Goal: Check status: Check status

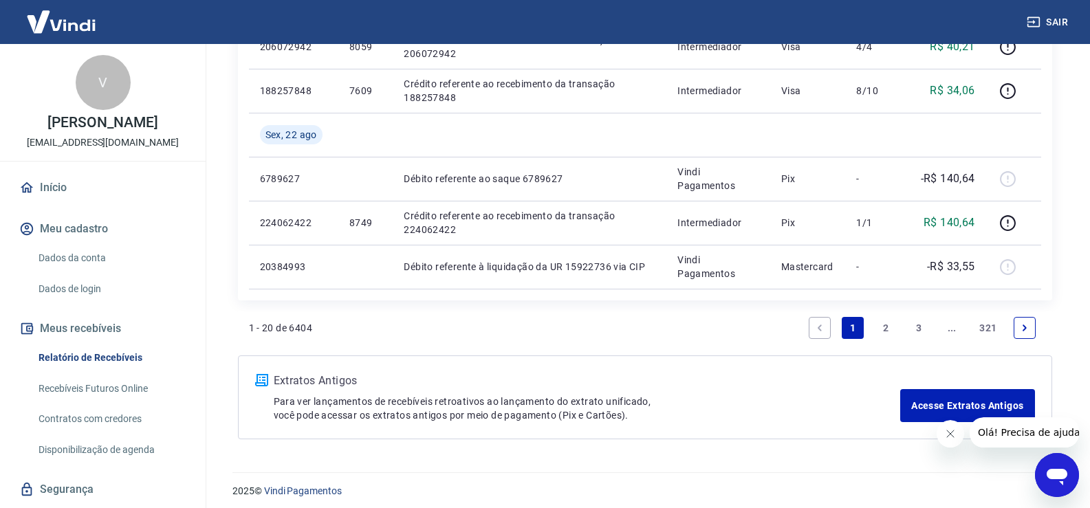
scroll to position [1056, 0]
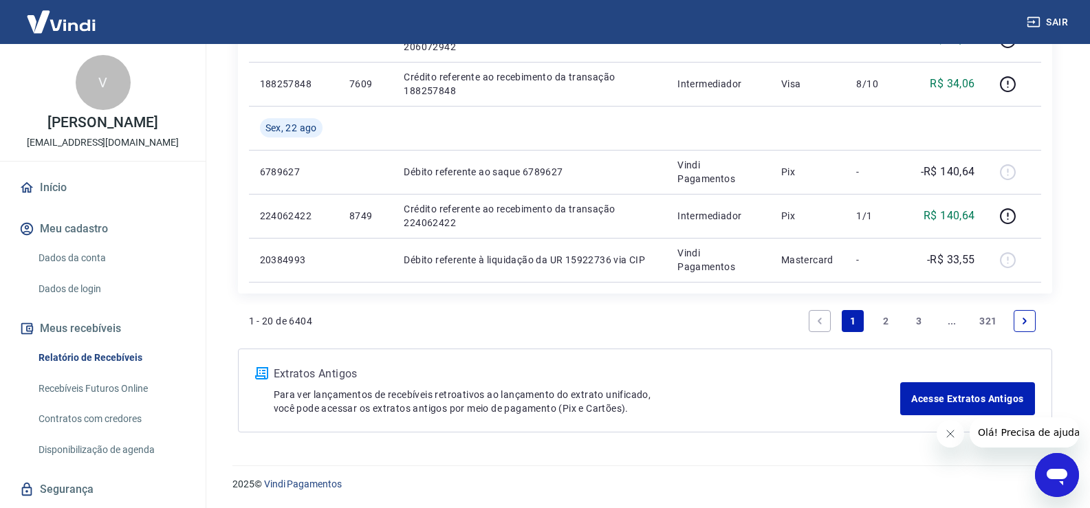
click at [884, 322] on link "2" at bounding box center [886, 321] width 22 height 22
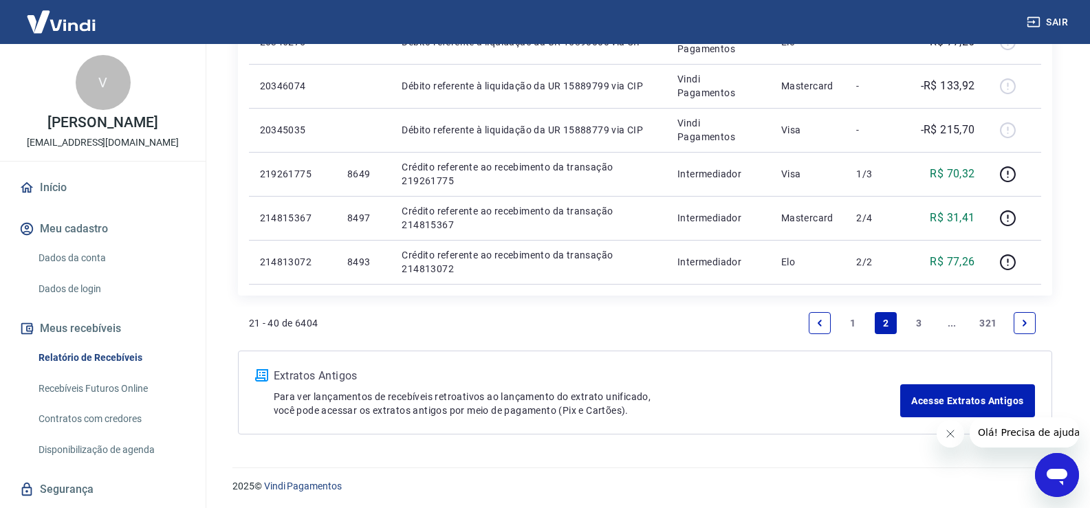
scroll to position [1012, 0]
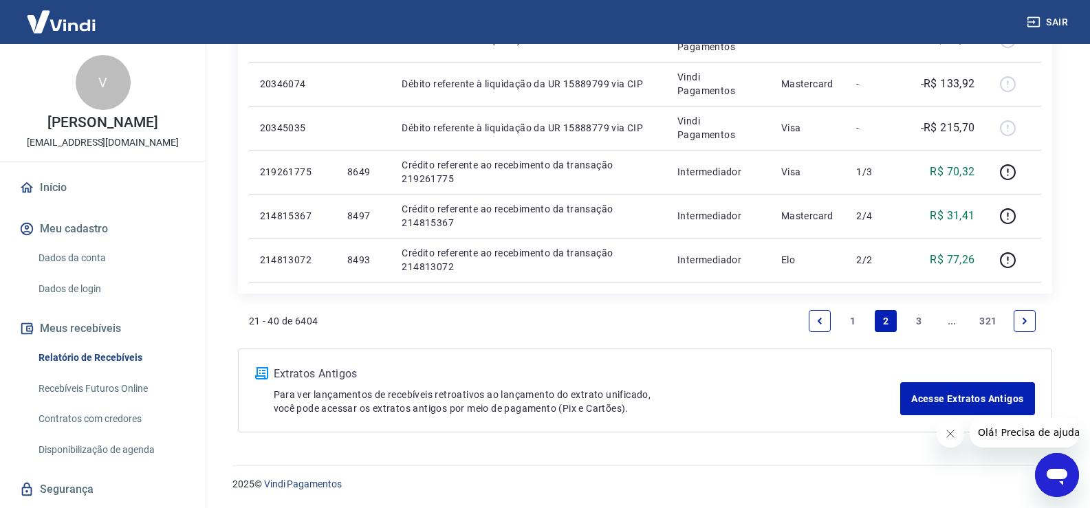
click at [916, 319] on link "3" at bounding box center [919, 321] width 22 height 22
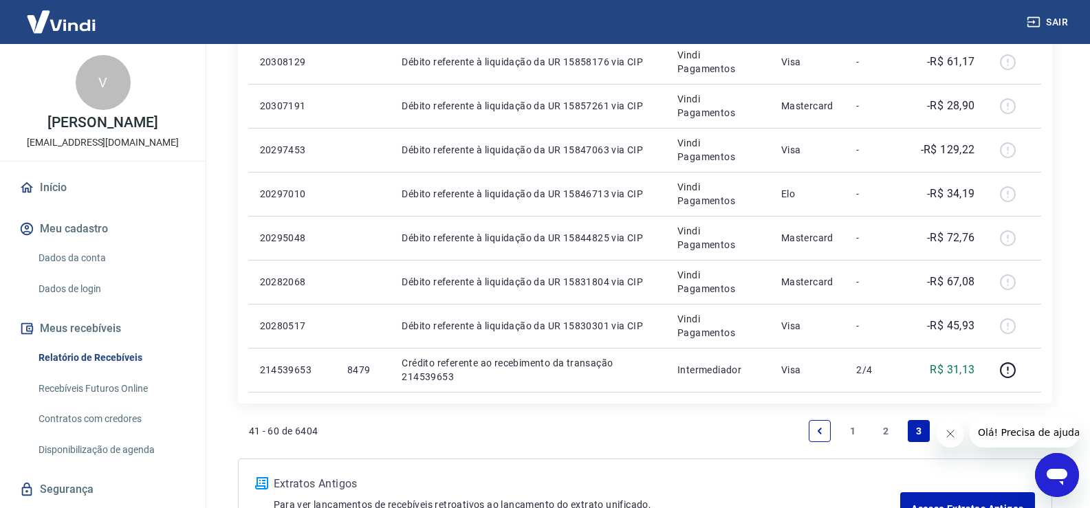
scroll to position [1012, 0]
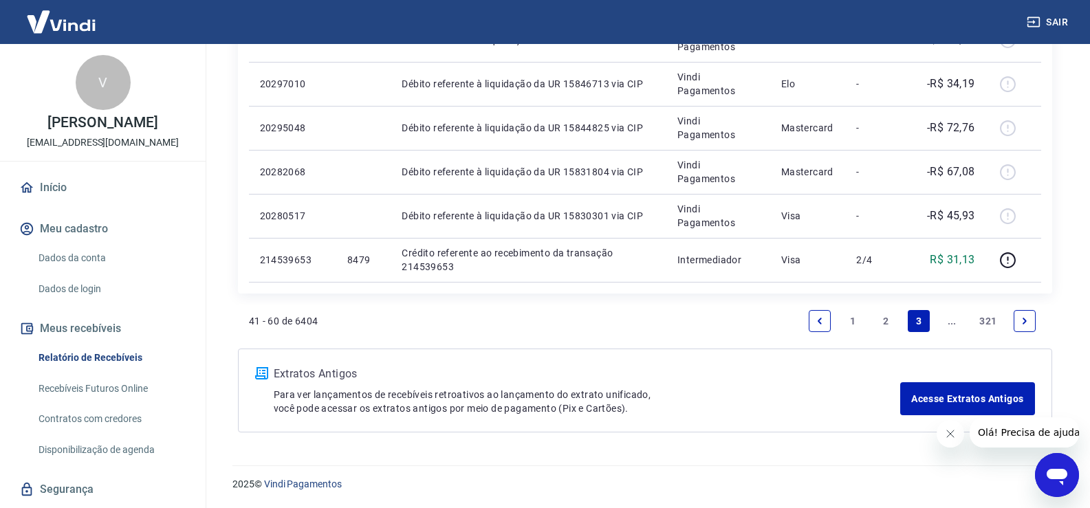
drag, startPoint x: 1093, startPoint y: 274, endPoint x: 87, endPoint y: 1, distance: 1042.7
click at [884, 316] on link "2" at bounding box center [886, 321] width 22 height 22
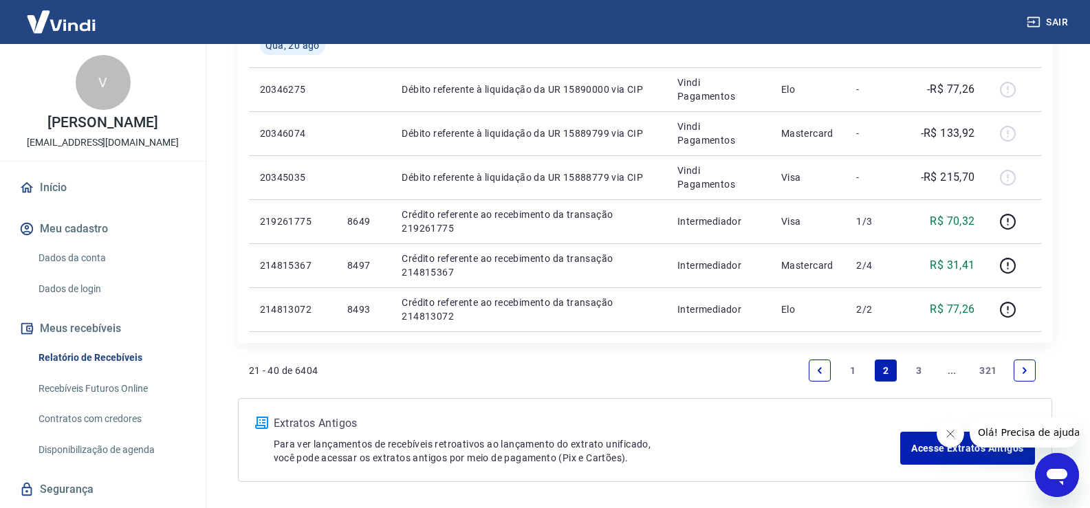
scroll to position [964, 0]
click at [853, 369] on link "1" at bounding box center [853, 369] width 22 height 22
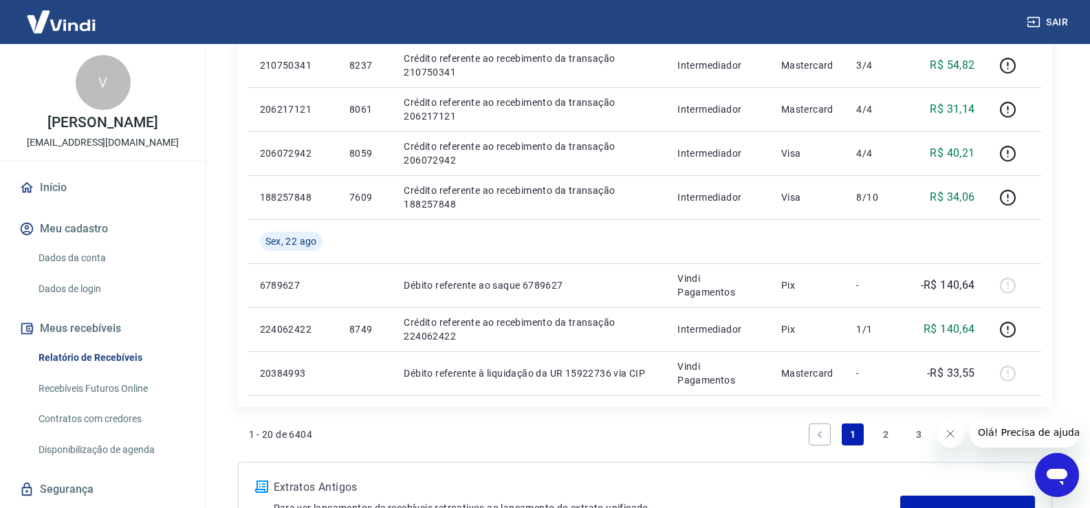
scroll to position [1007, 0]
